Goal: Answer question/provide support

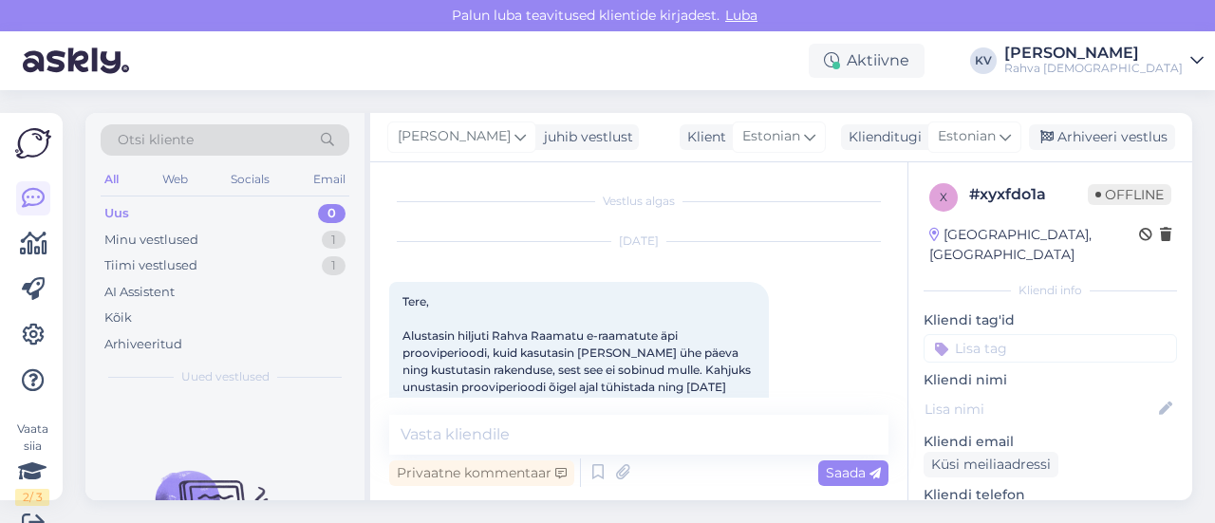
scroll to position [945, 0]
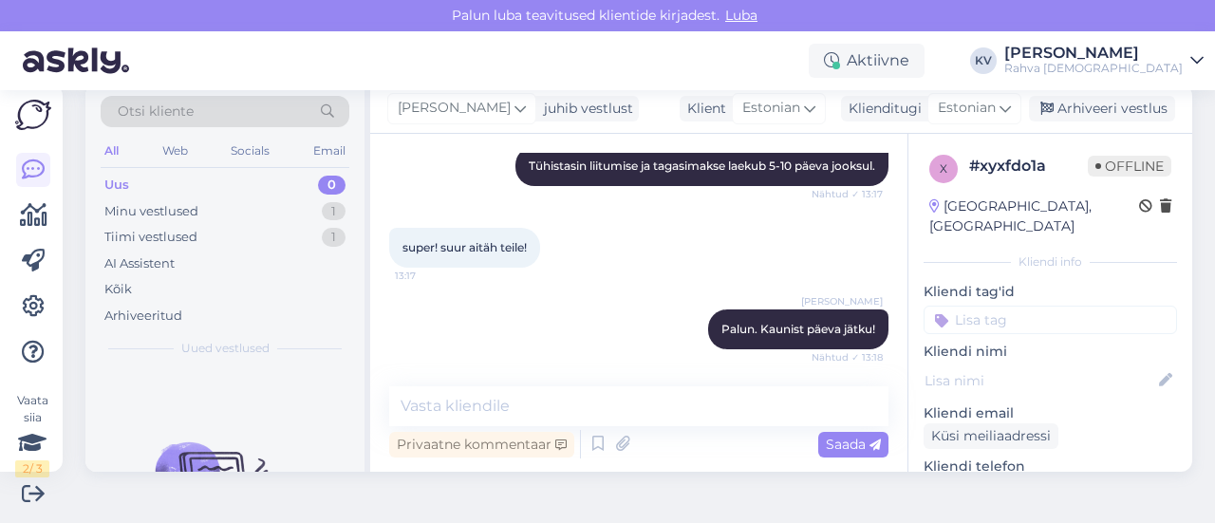
click at [235, 219] on div "Minu vestlused 1" at bounding box center [225, 211] width 249 height 27
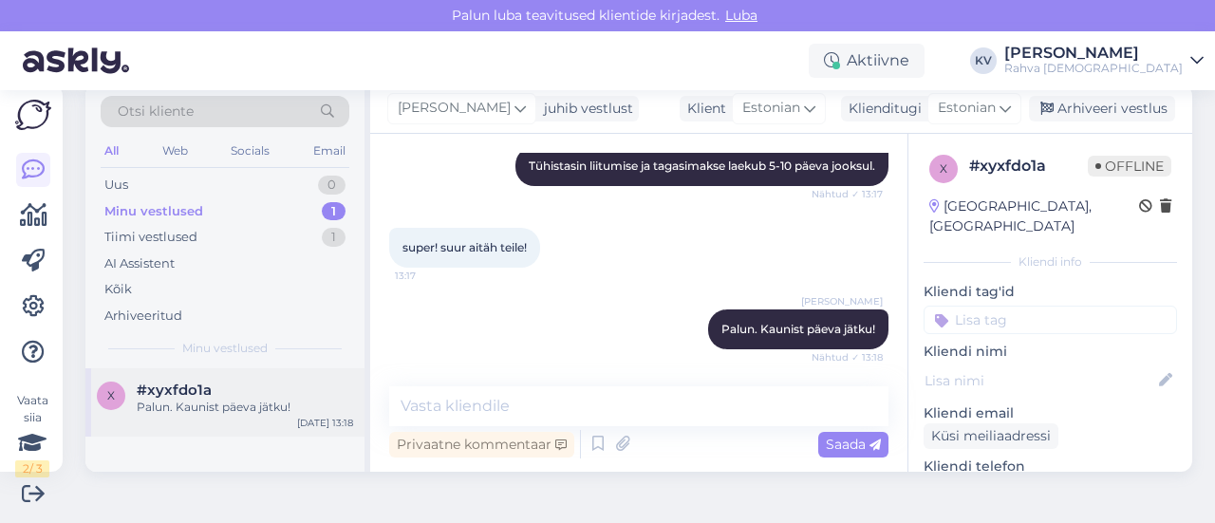
click at [195, 384] on span "#xyxfdo1a" at bounding box center [174, 390] width 75 height 17
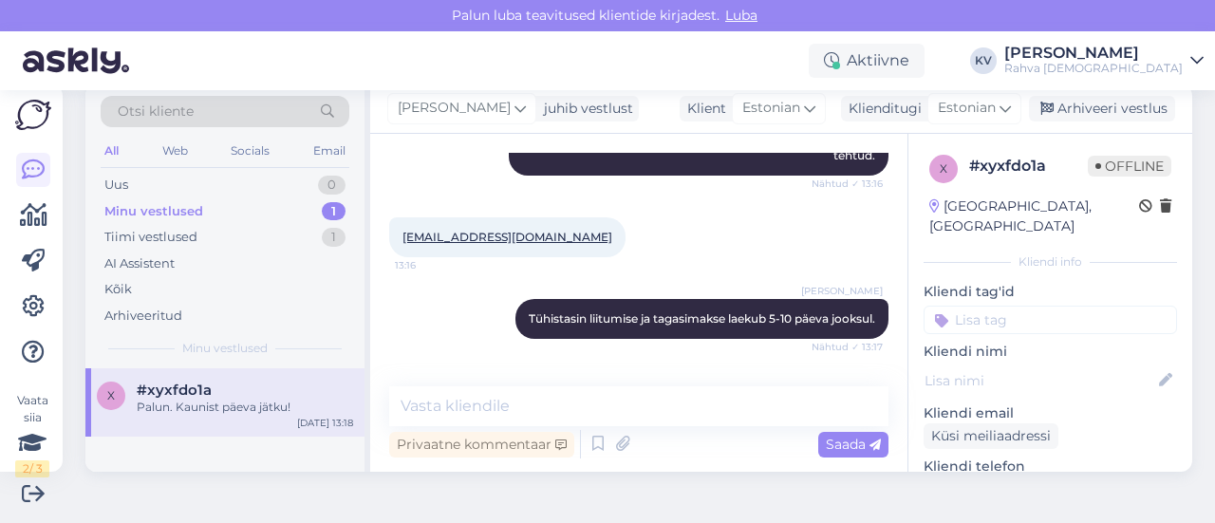
scroll to position [755, 0]
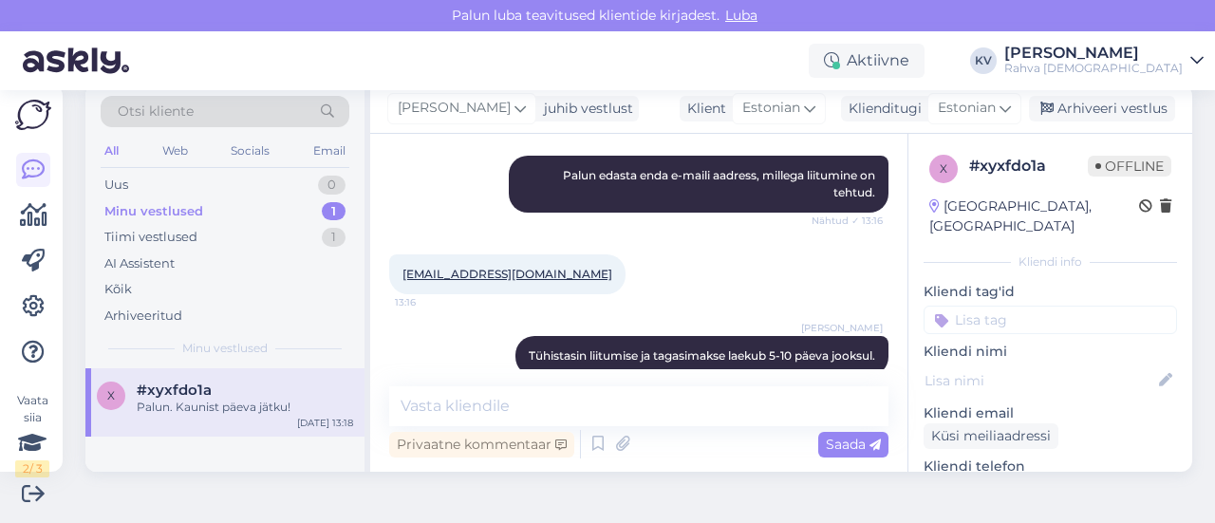
click at [1001, 306] on input at bounding box center [1050, 320] width 253 height 28
type input "Äpp - liitumis"
click at [976, 364] on span "Äpp - liitumisplaani tühistamine" at bounding box center [1051, 369] width 152 height 11
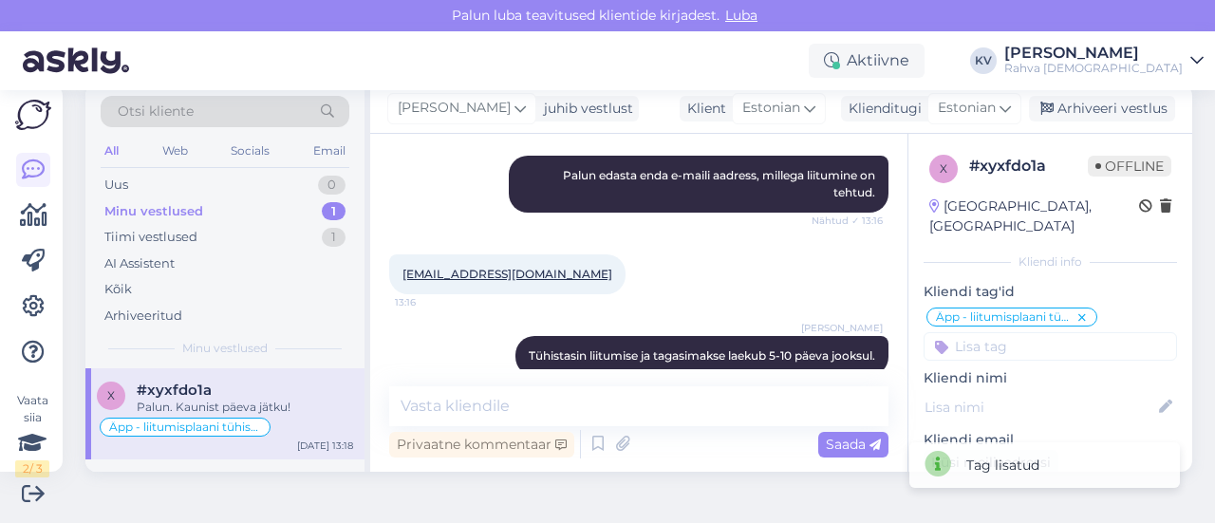
click at [965, 332] on input at bounding box center [1050, 346] width 253 height 28
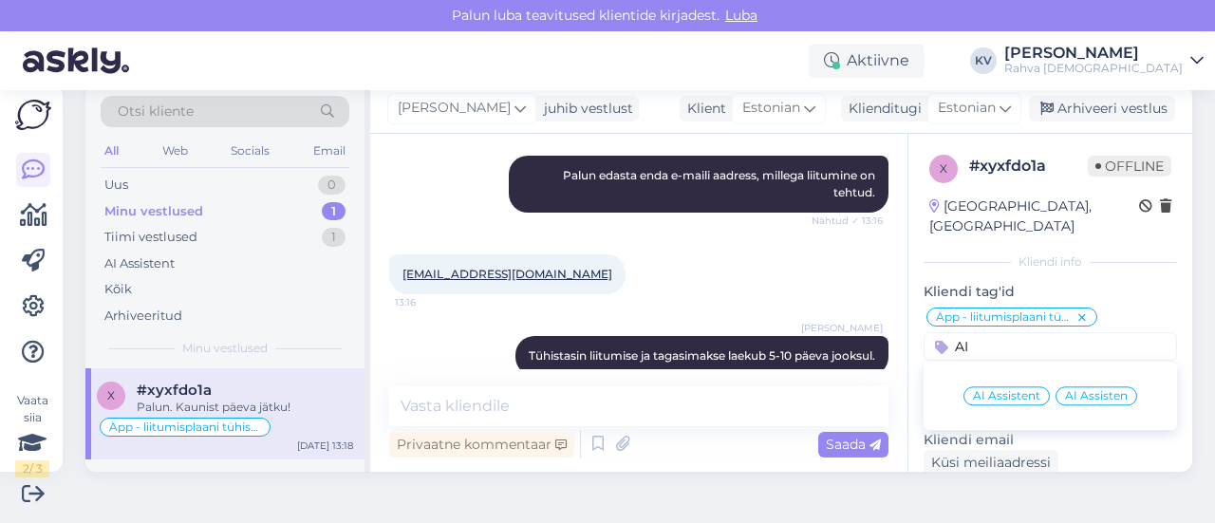
type input "AI"
click at [982, 390] on span "AI Assistent" at bounding box center [1006, 395] width 67 height 11
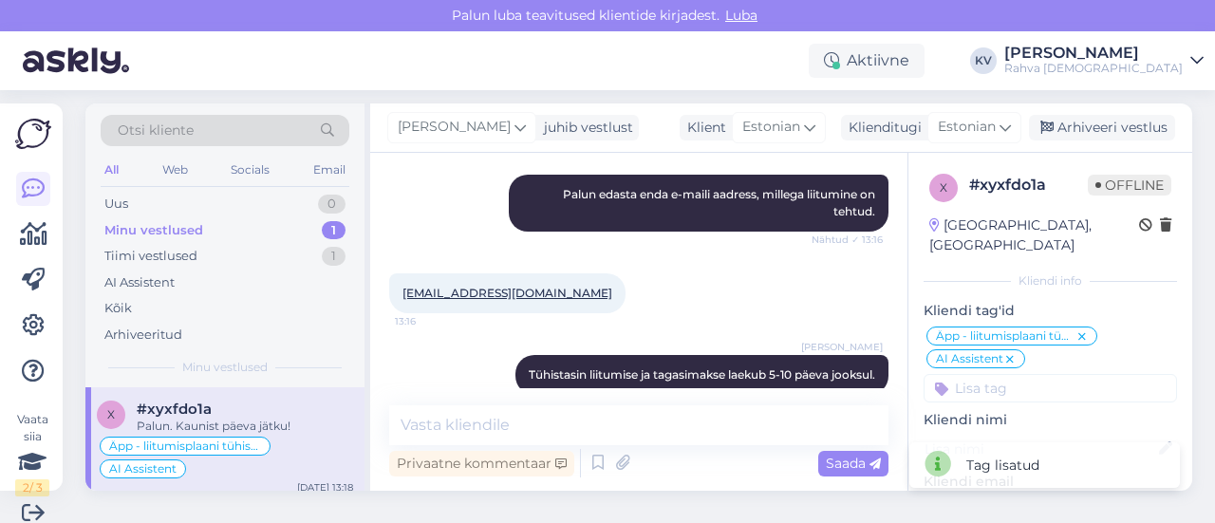
scroll to position [0, 0]
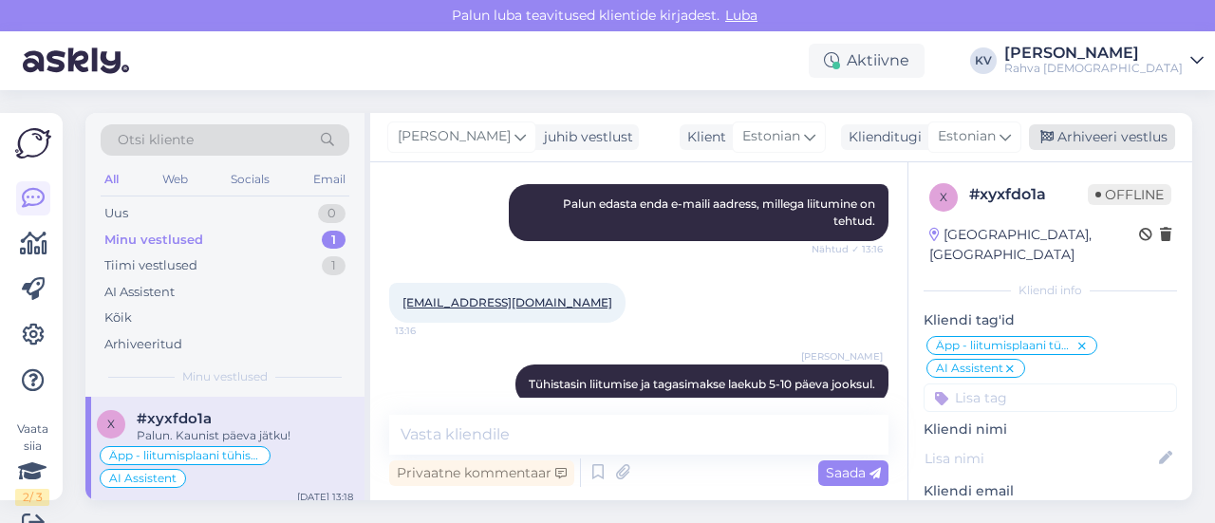
click at [1059, 143] on div "Arhiveeri vestlus" at bounding box center [1102, 137] width 146 height 26
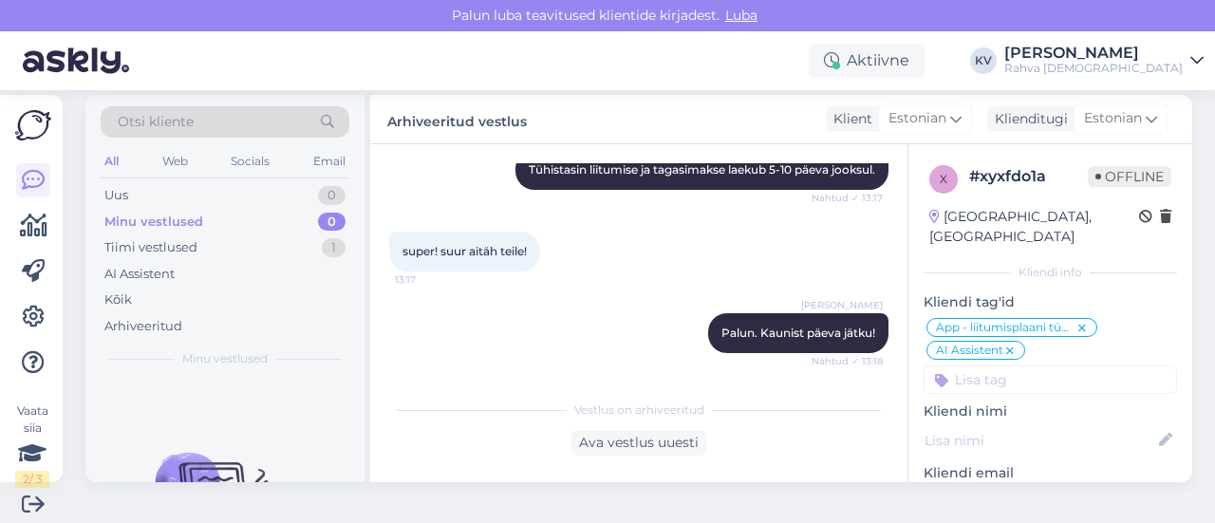
scroll to position [28, 0]
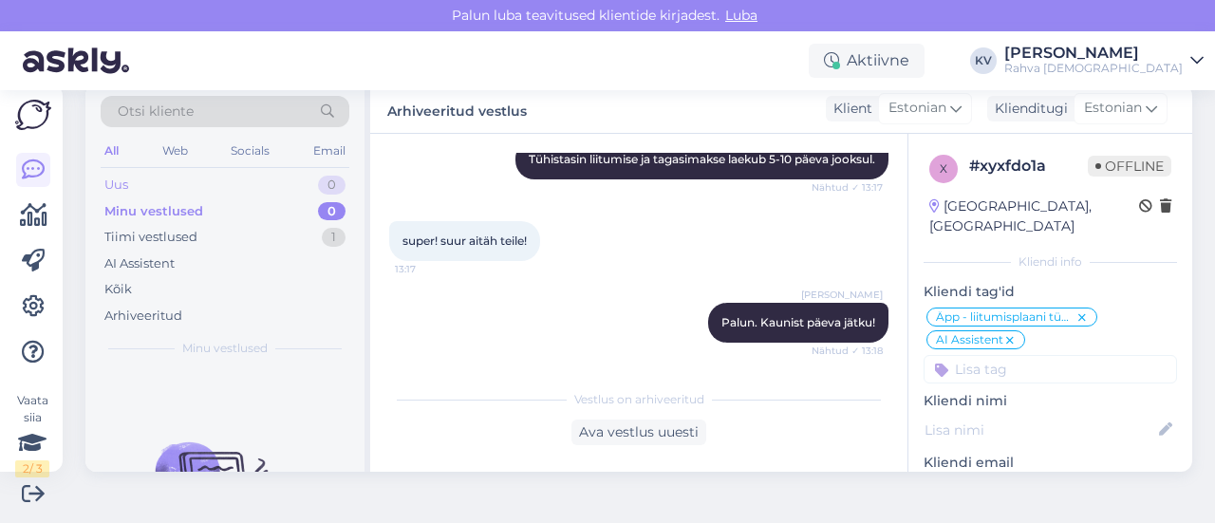
click at [224, 191] on div "Uus 0" at bounding box center [225, 185] width 249 height 27
click at [219, 204] on div "Minu vestlused 0" at bounding box center [225, 211] width 249 height 27
click at [273, 175] on div "Uus 1" at bounding box center [225, 185] width 249 height 27
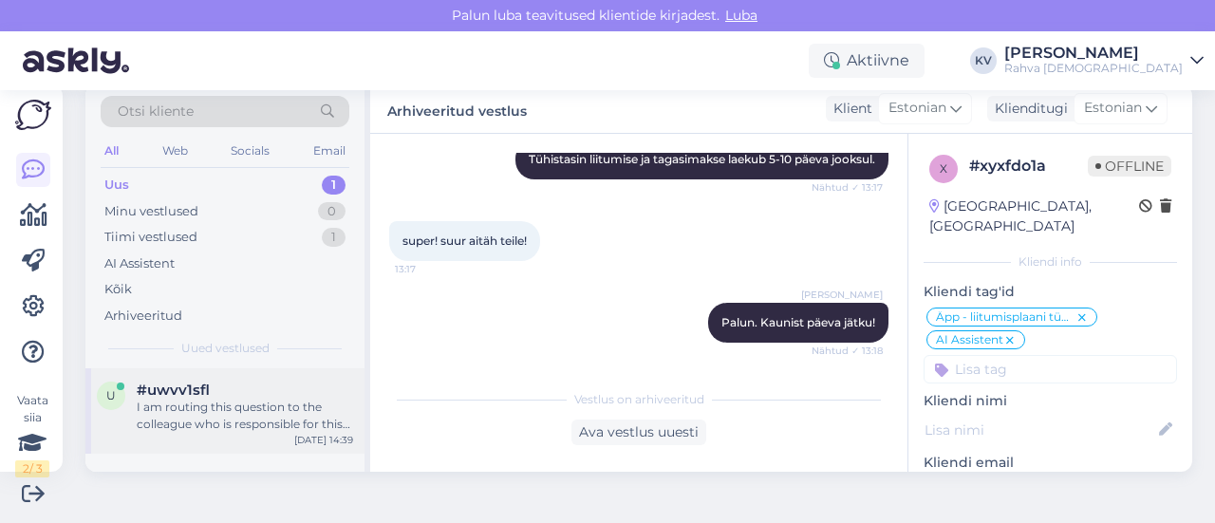
click at [246, 400] on div "I am routing this question to the colleague who is responsible for this topic. …" at bounding box center [245, 416] width 216 height 34
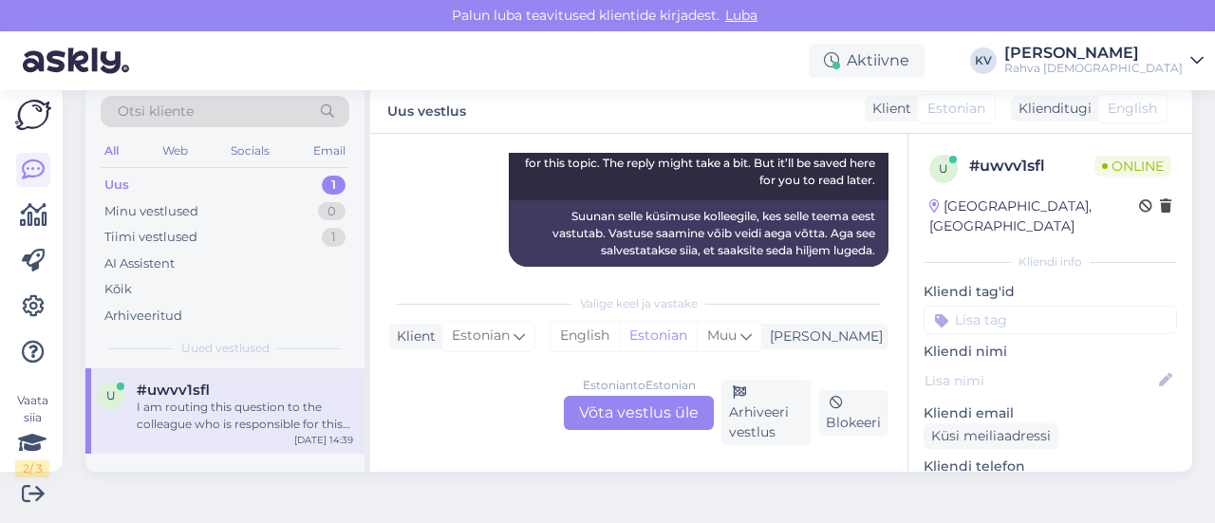
scroll to position [457, 0]
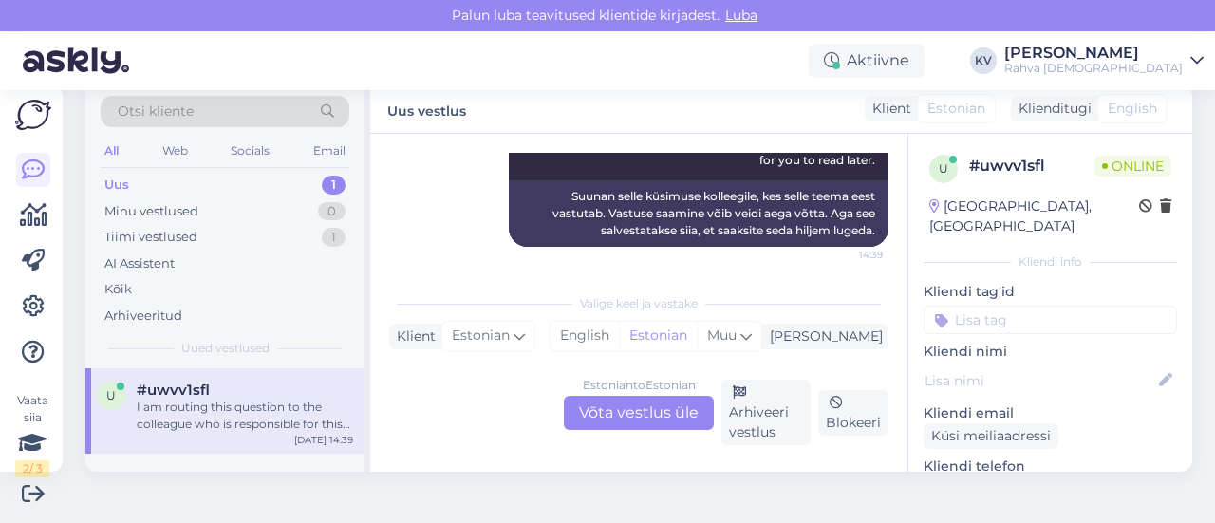
click at [615, 407] on div "Estonian to Estonian Võta vestlus üle" at bounding box center [639, 413] width 150 height 34
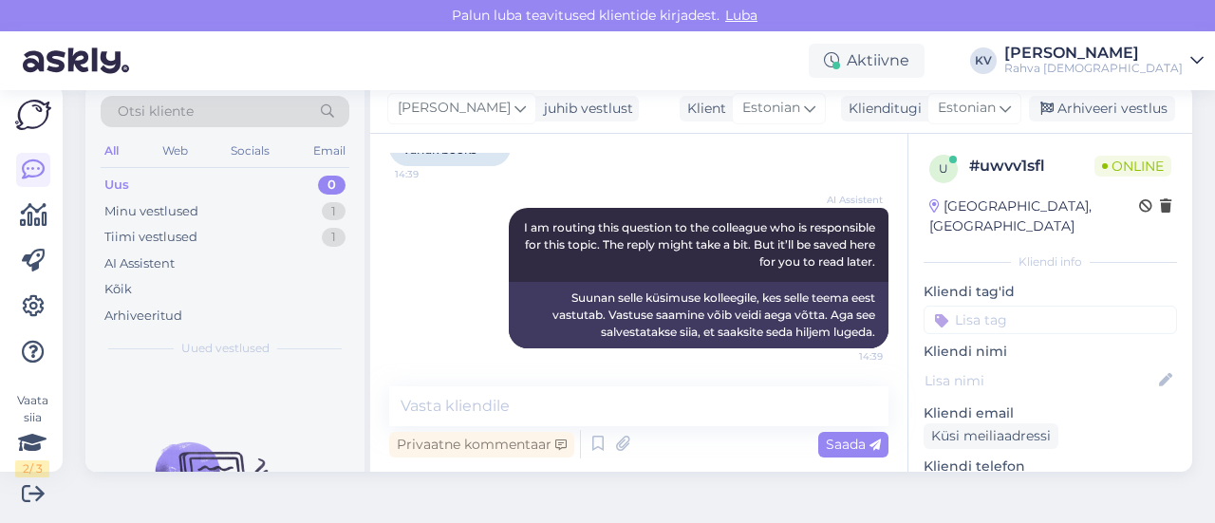
scroll to position [354, 0]
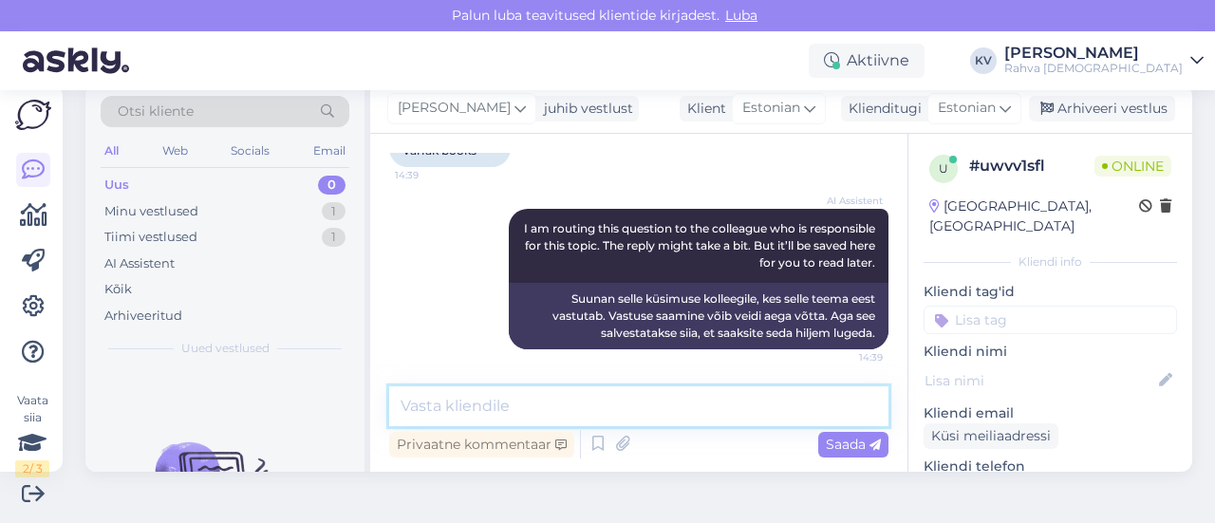
click at [609, 402] on textarea at bounding box center [638, 406] width 499 height 40
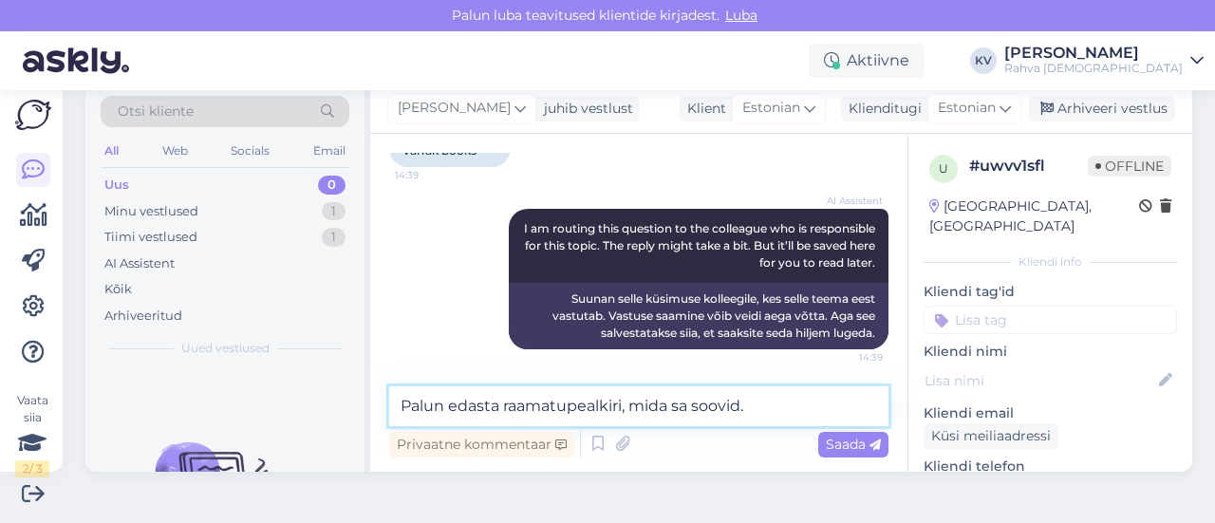
type textarea "Palun edasta raamatupealkiri, mida sa soovid."
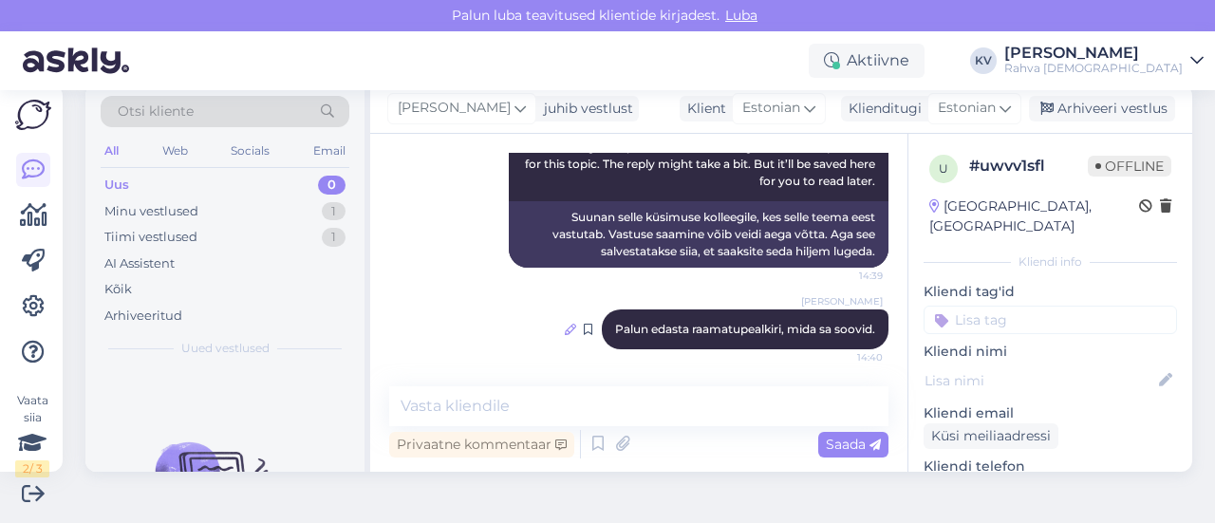
click at [565, 331] on icon at bounding box center [570, 329] width 11 height 11
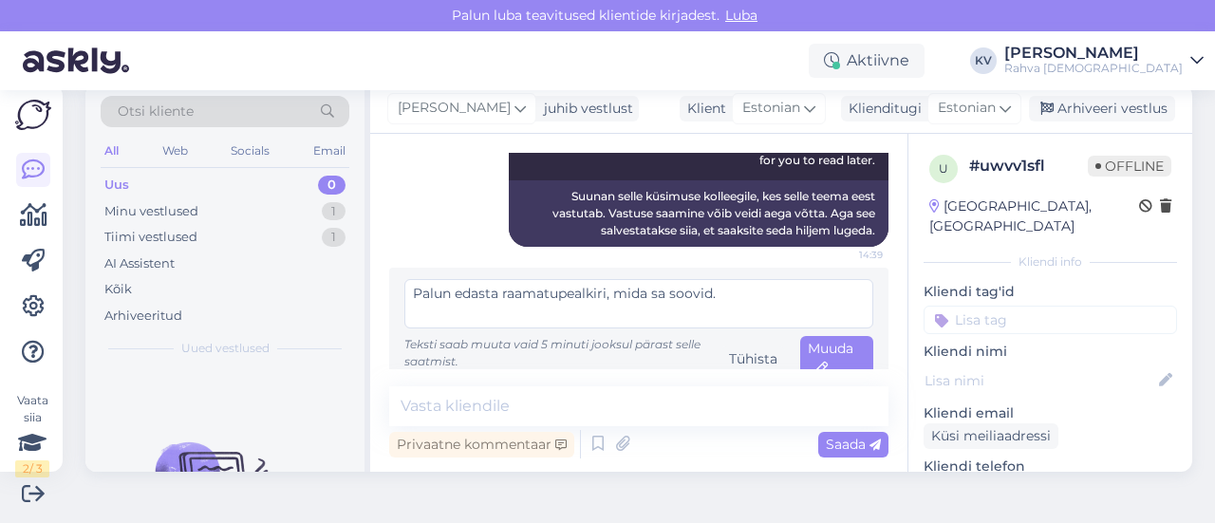
click at [558, 299] on textarea "Palun edasta raamatupealkiri, mida sa soovid." at bounding box center [638, 303] width 469 height 49
type textarea "Palun edasta raamatu pealkiri, mida sa soovid."
click at [828, 341] on span "Muuda" at bounding box center [831, 358] width 46 height 37
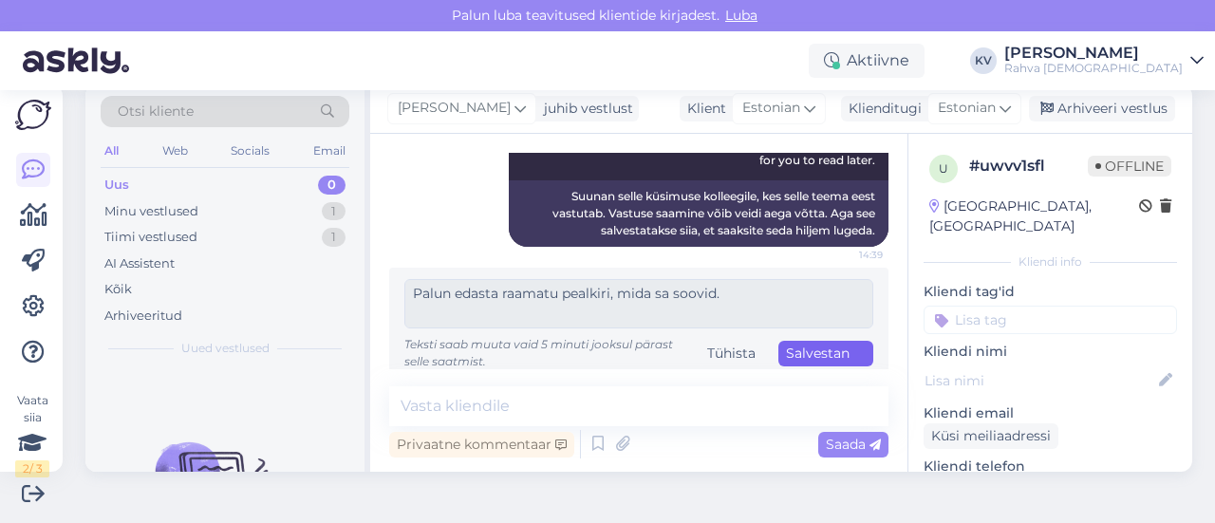
scroll to position [436, 0]
